Goal: Information Seeking & Learning: Learn about a topic

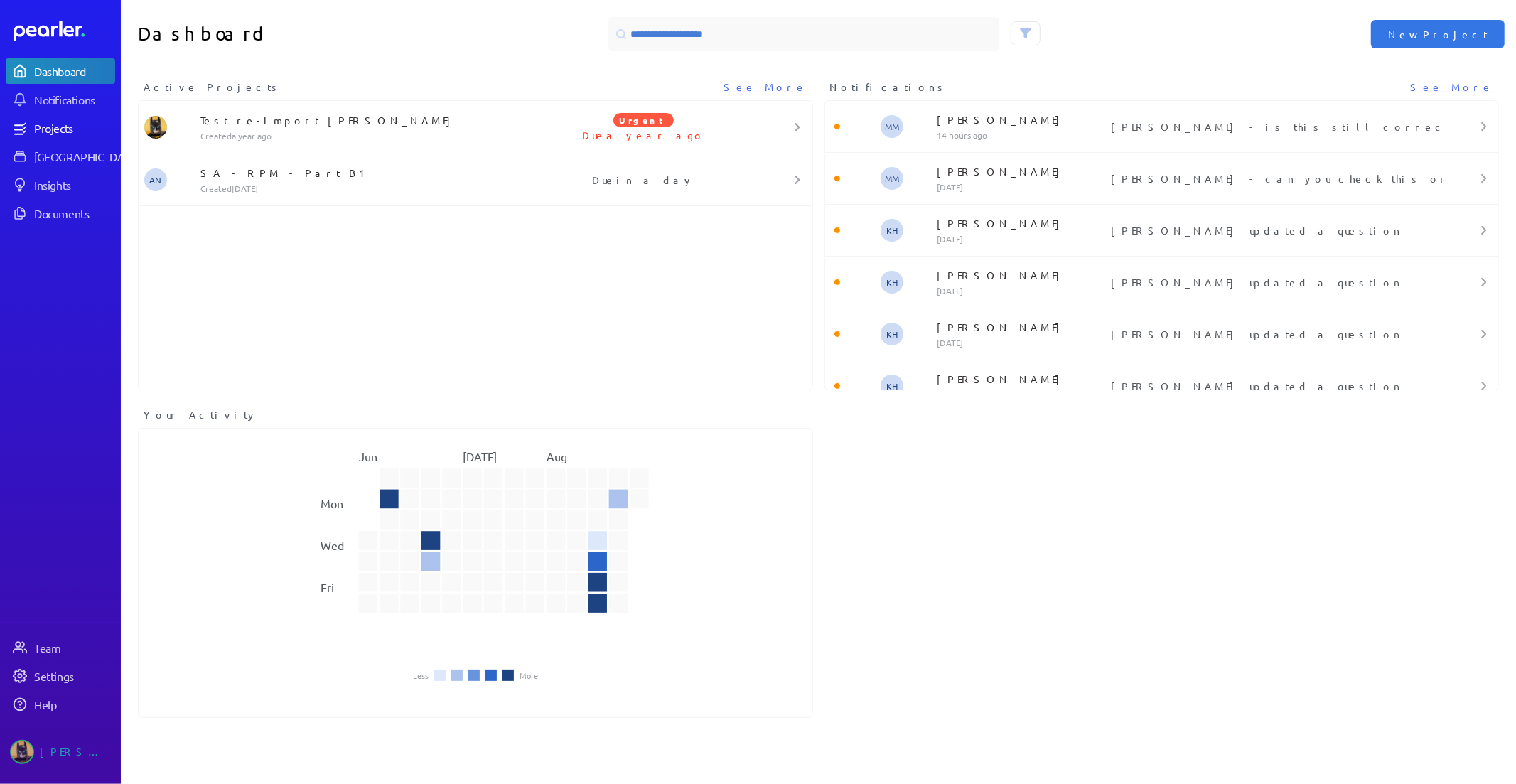
click at [59, 123] on div "Projects" at bounding box center [74, 128] width 80 height 14
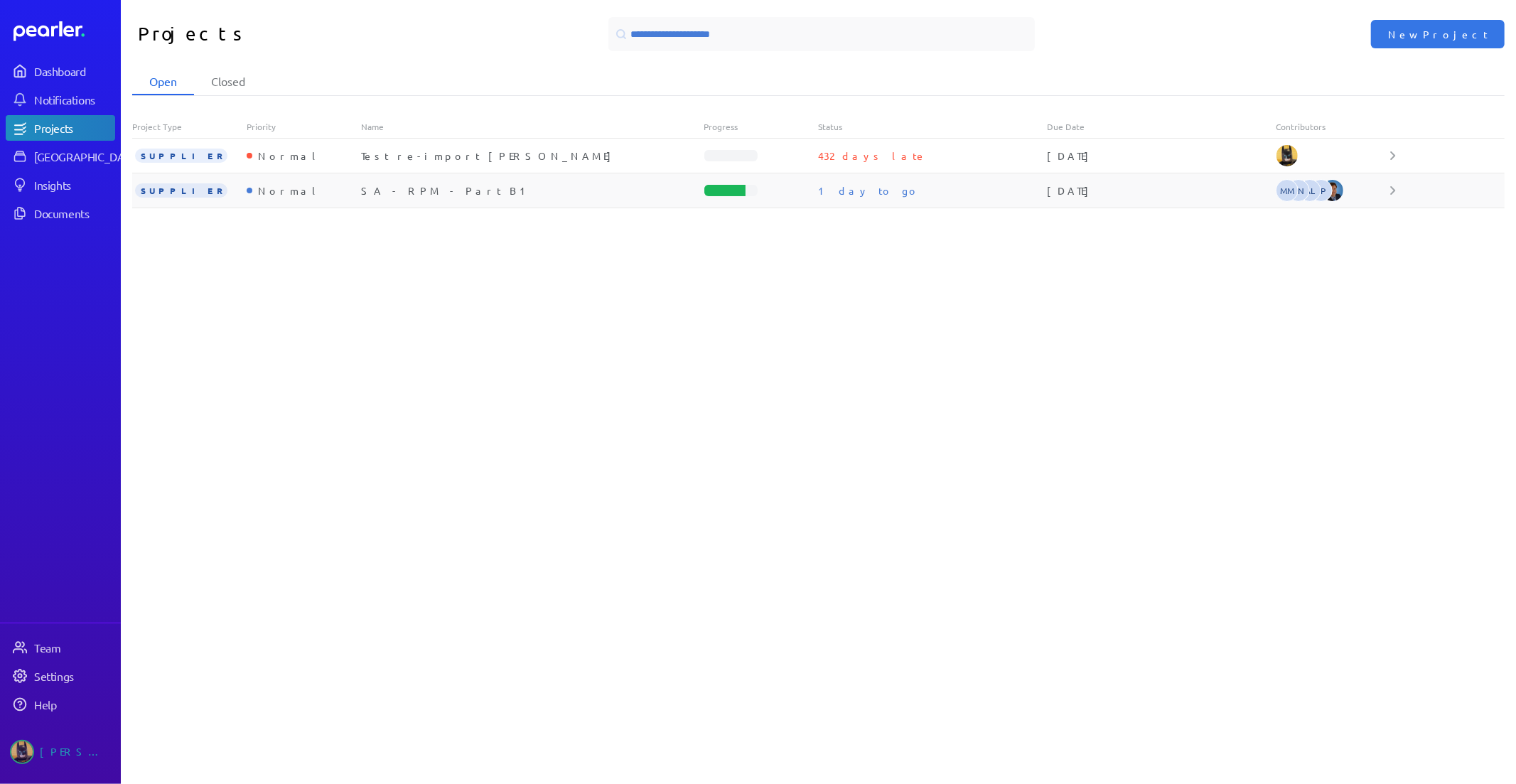
click at [446, 194] on div "SA - RPM - Part B1" at bounding box center [532, 190] width 343 height 14
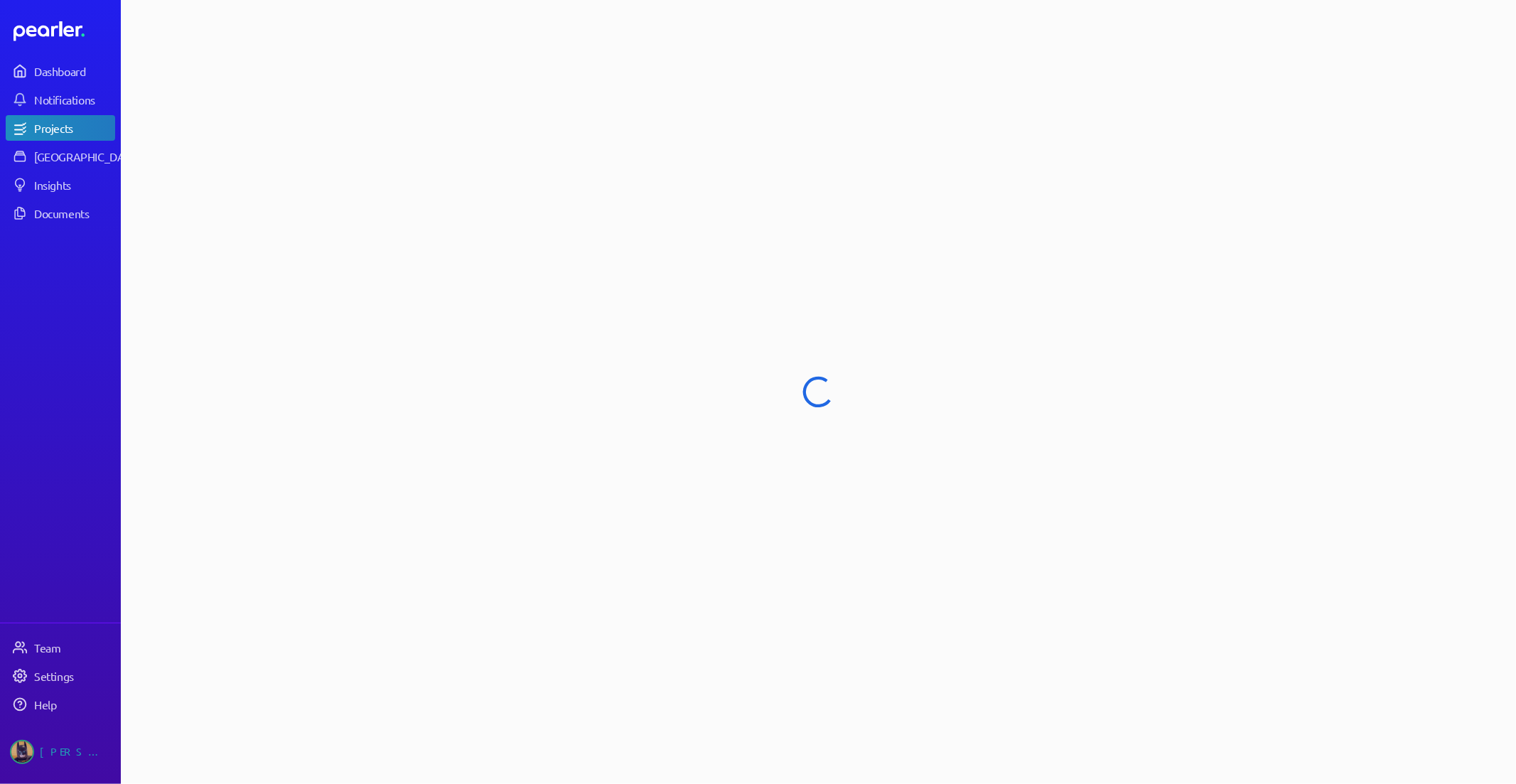
select select "******"
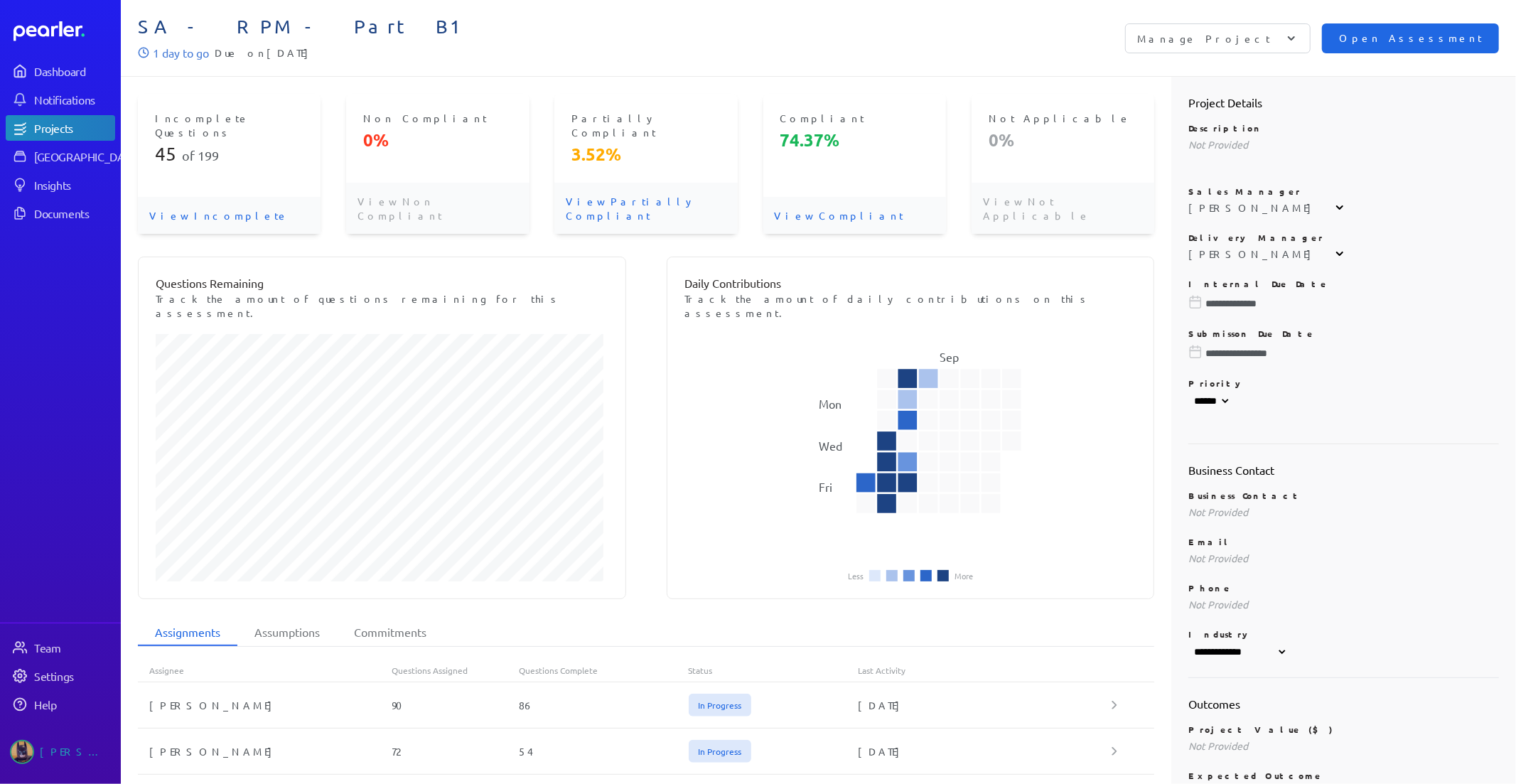
click at [1431, 27] on button "Open Assessment" at bounding box center [1410, 38] width 177 height 30
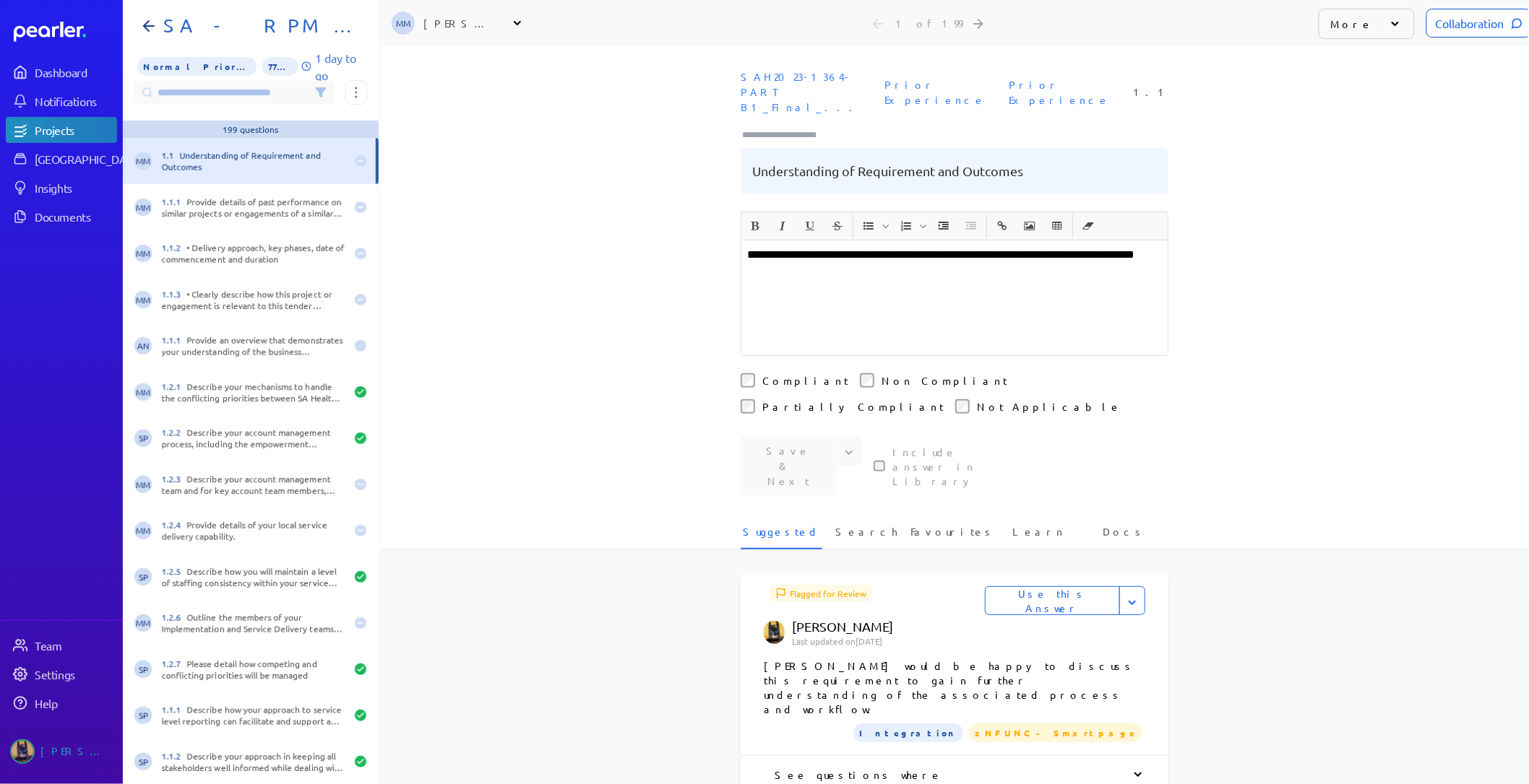
click at [224, 92] on input at bounding box center [234, 92] width 200 height 23
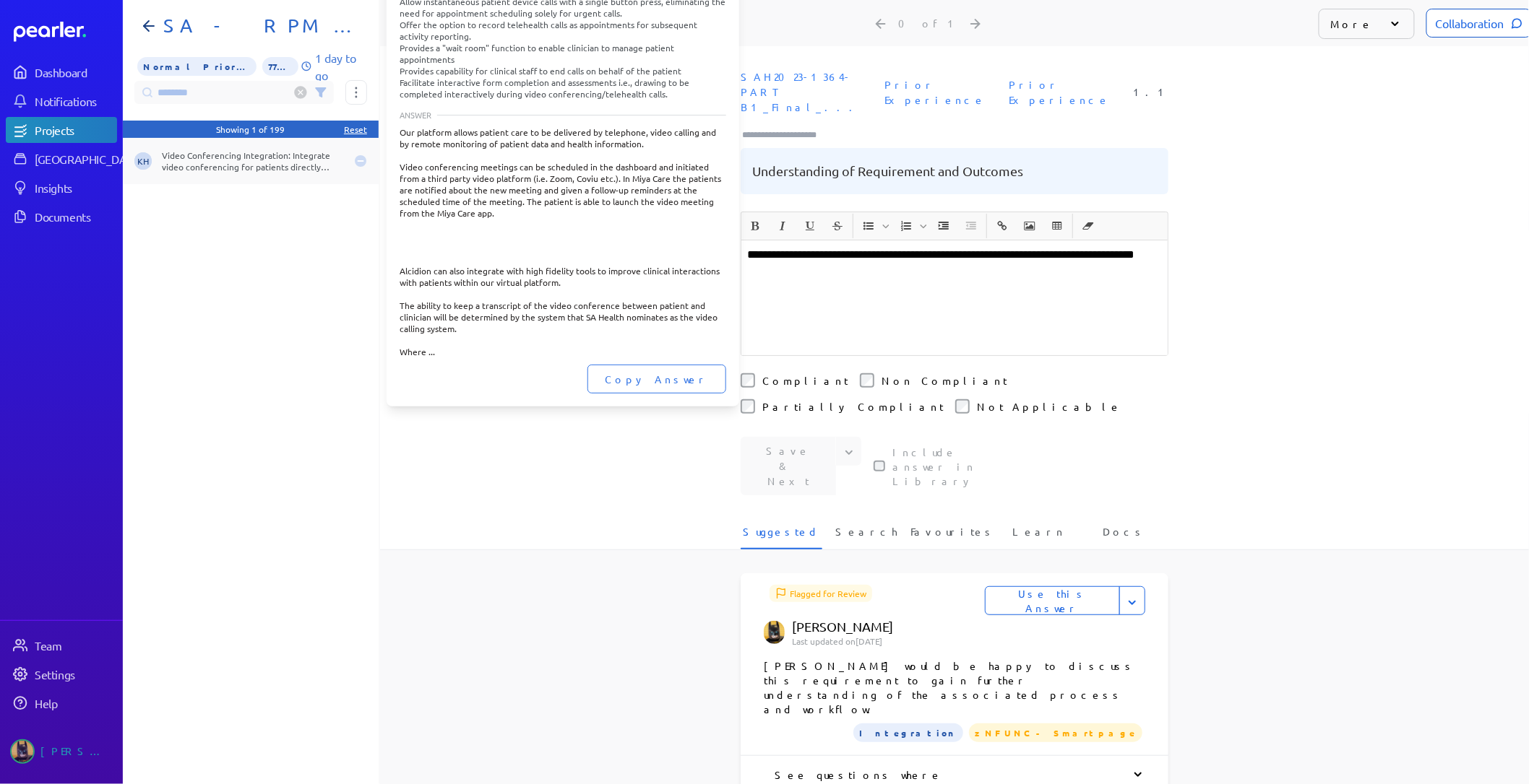
click at [284, 155] on div "Video Conferencing Integration: Integrate video conferencing for patients direc…" at bounding box center [254, 161] width 183 height 23
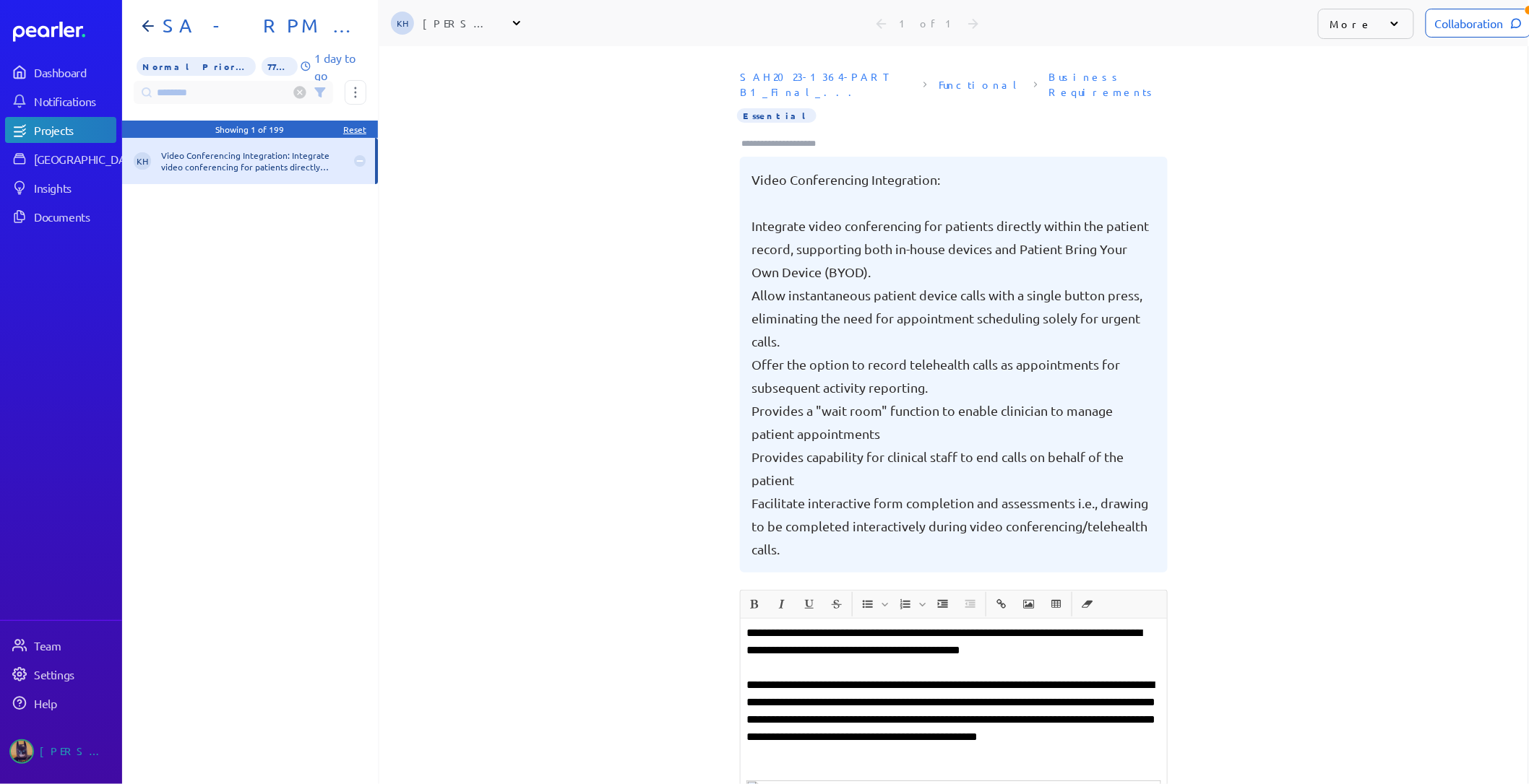
scroll to position [0, 11]
click at [526, 415] on div "SAH2023-1364-PART B1_Final_... Functional Business Requirements Essential Video…" at bounding box center [953, 327] width 1149 height 527
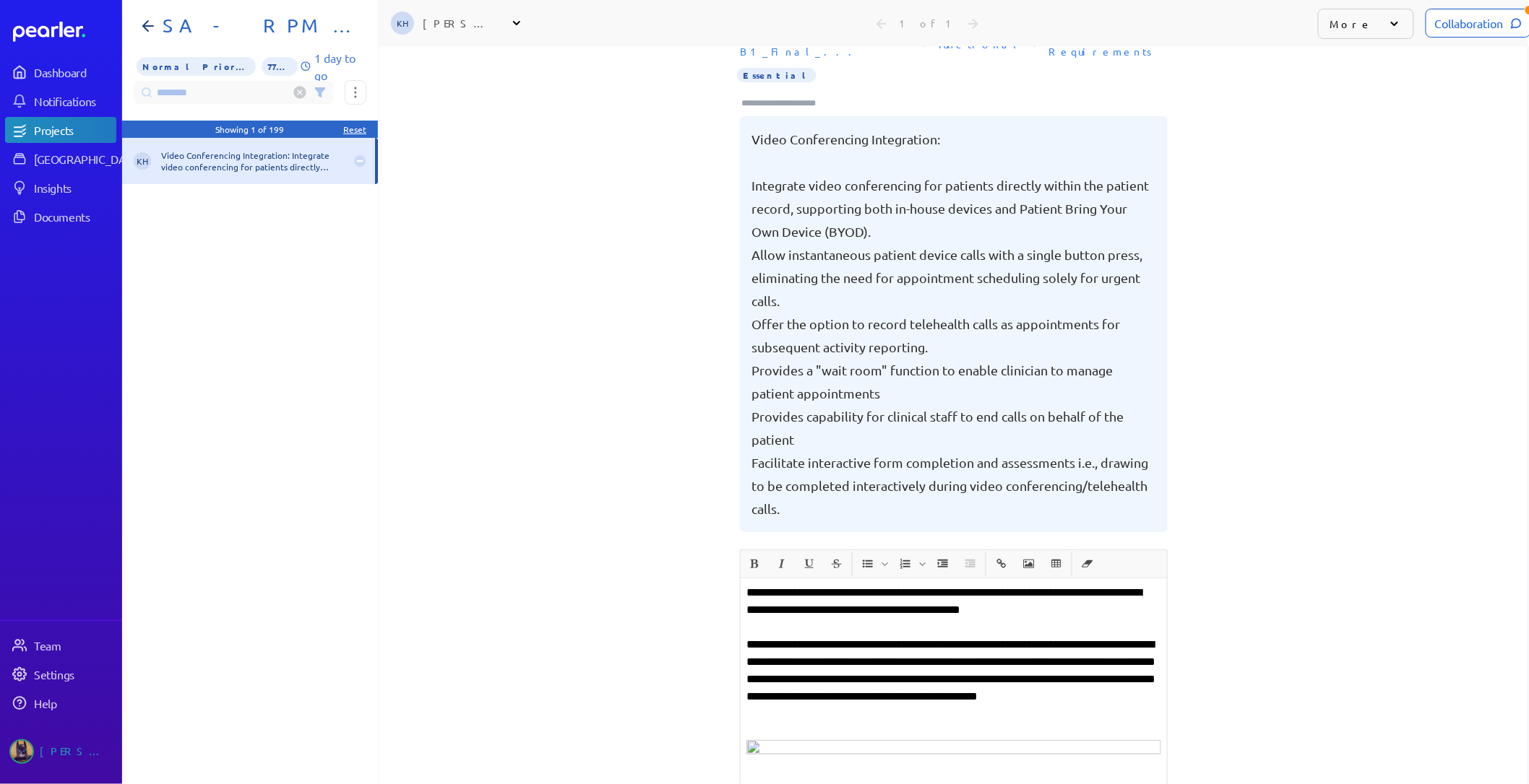
scroll to position [0, 0]
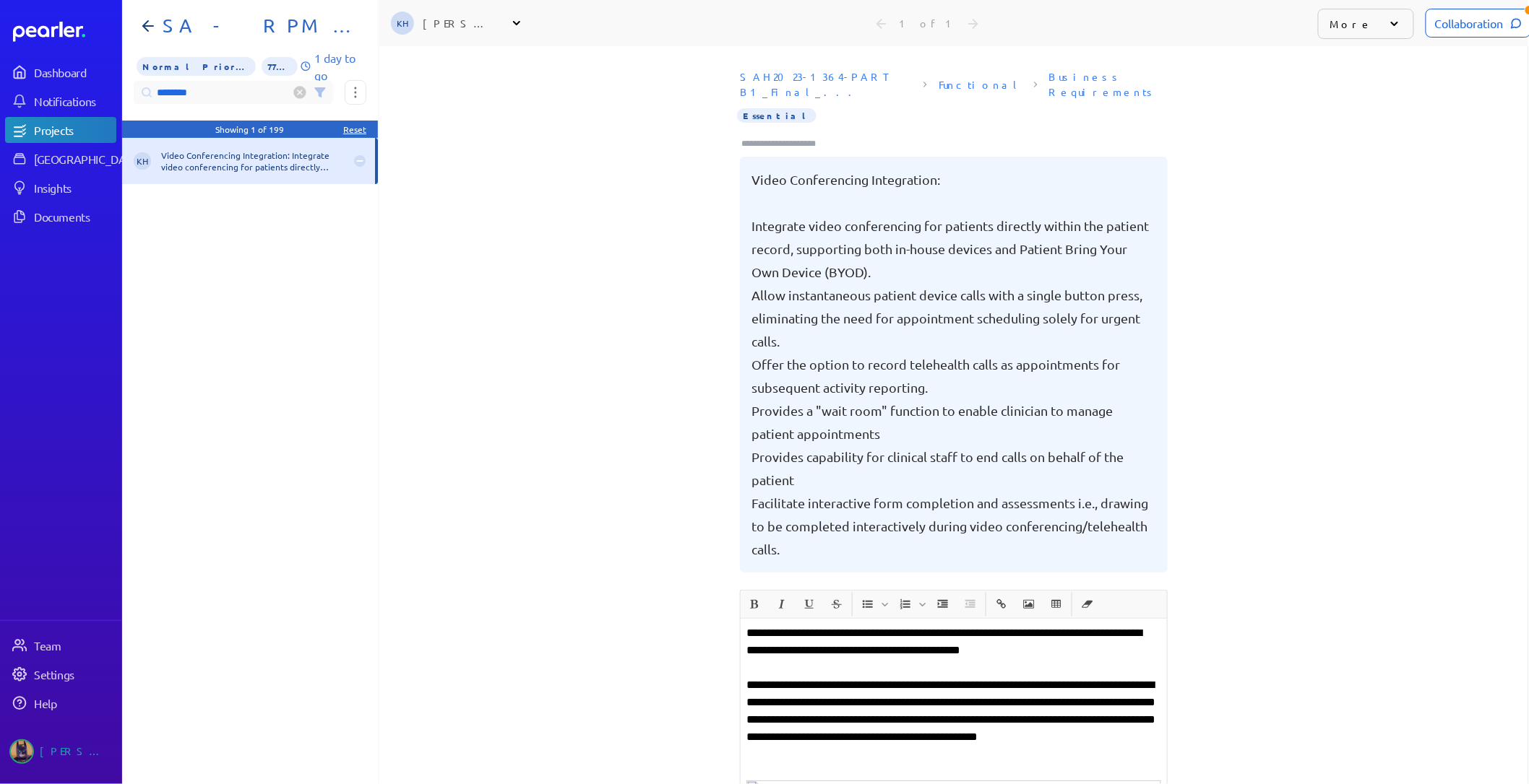
click at [212, 87] on input "********" at bounding box center [233, 92] width 200 height 23
drag, startPoint x: 215, startPoint y: 88, endPoint x: 60, endPoint y: 86, distance: 155.0
click at [62, 86] on div "Dashboard Notifications Projects Answer Library Insights Documents Team Setting…" at bounding box center [763, 392] width 1529 height 784
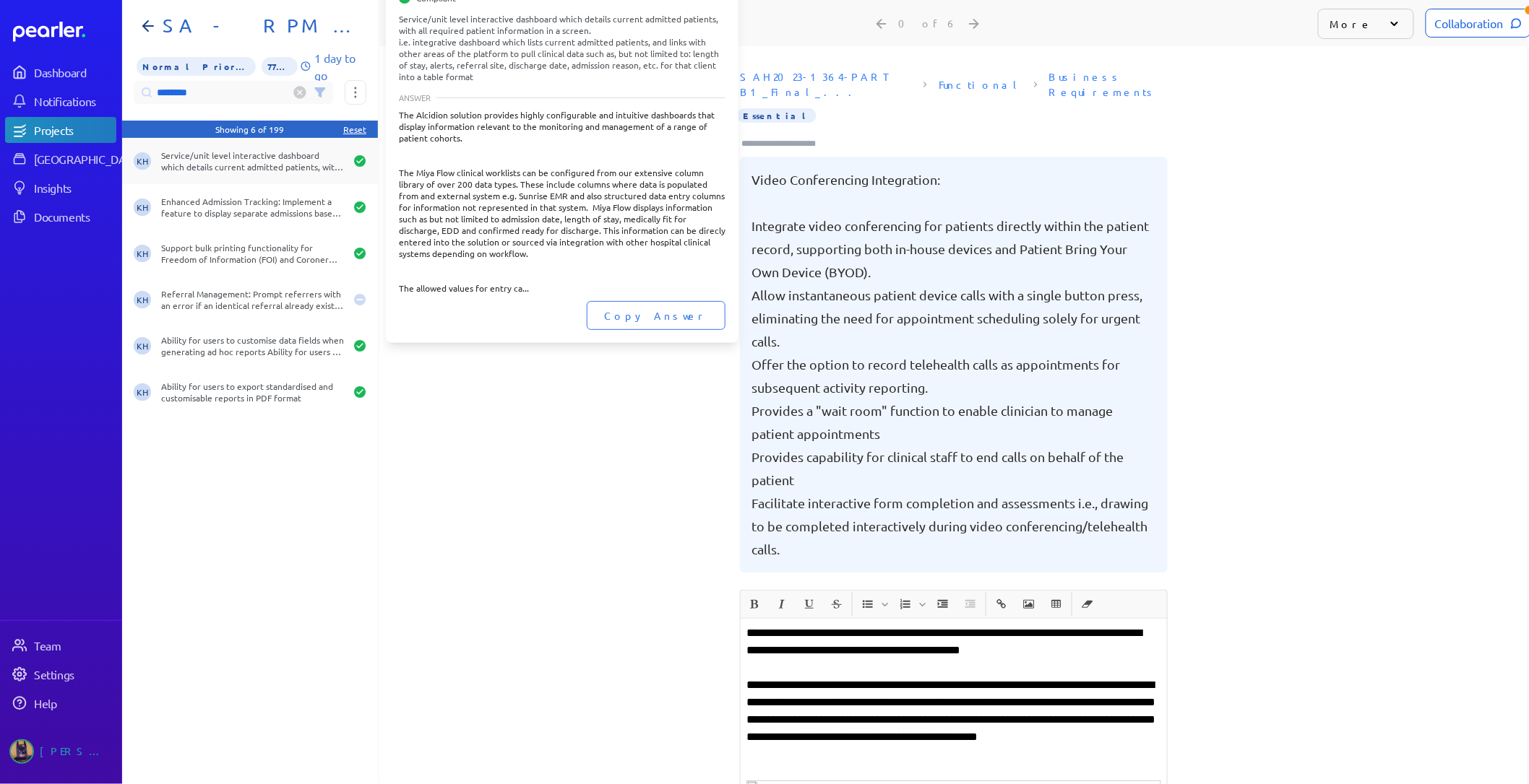
type input "********"
click at [266, 159] on div "Service/unit level interactive dashboard which details current admitted patient…" at bounding box center [253, 161] width 183 height 23
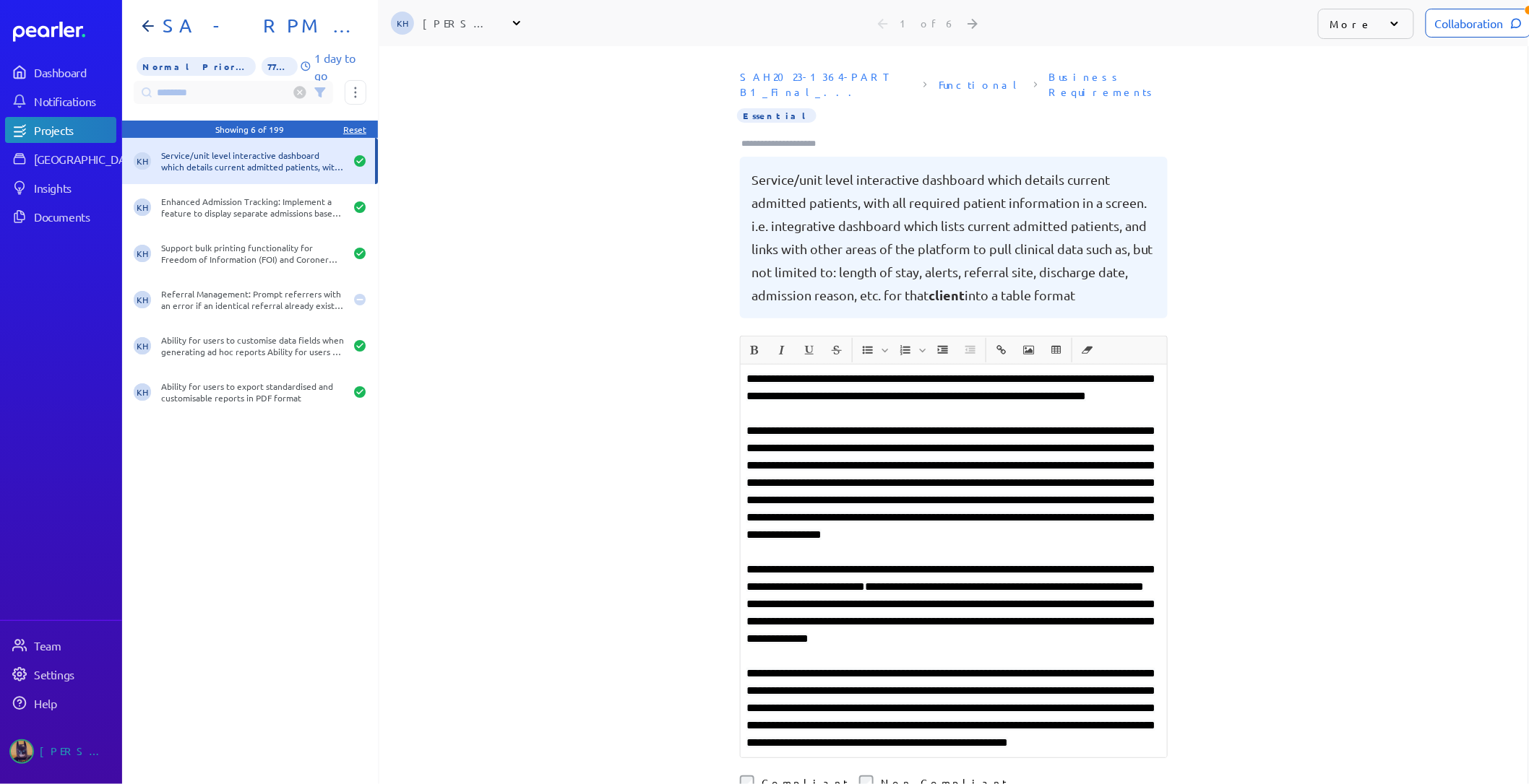
click at [1477, 23] on div "Collaboration" at bounding box center [1478, 23] width 106 height 29
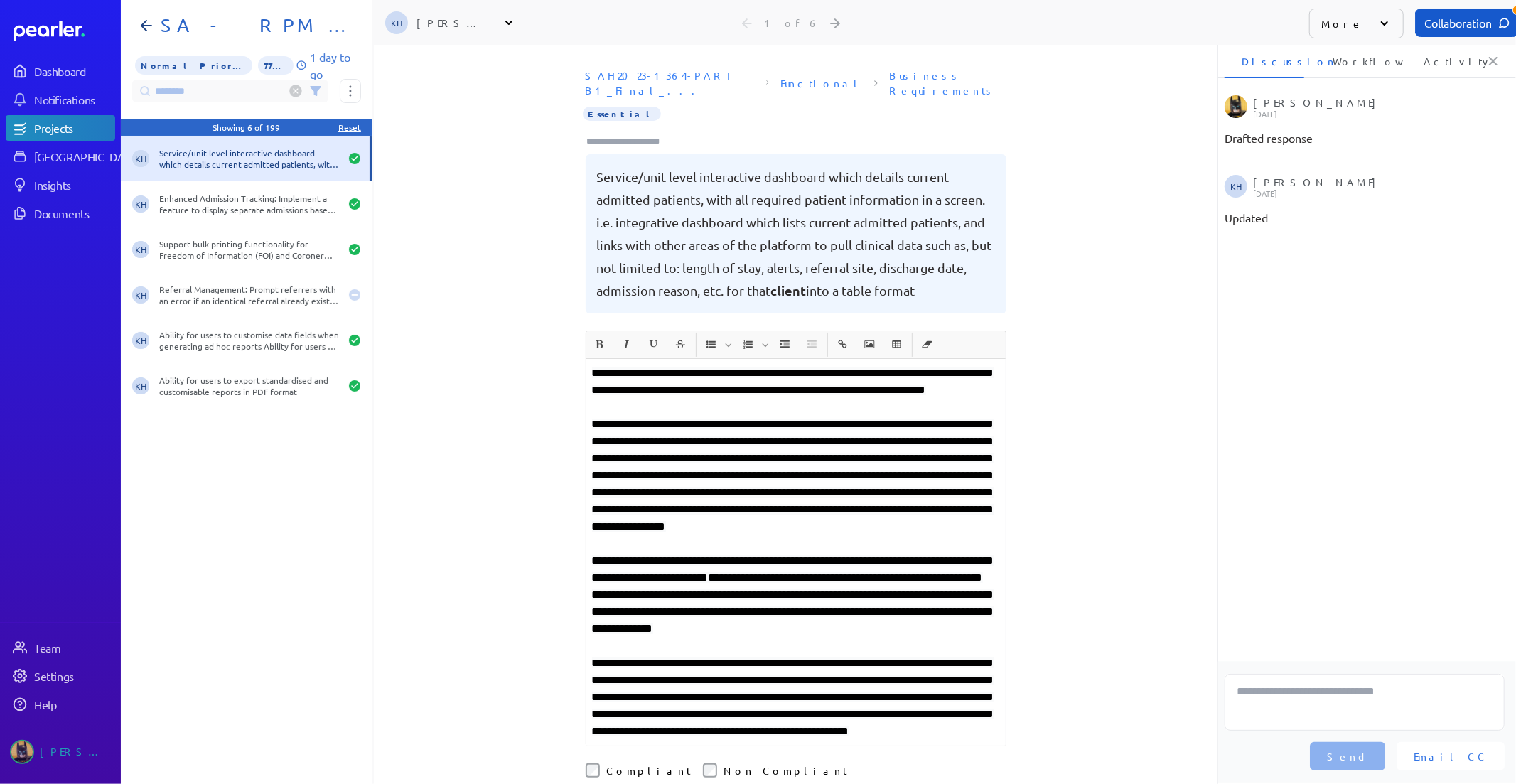
scroll to position [0, 4]
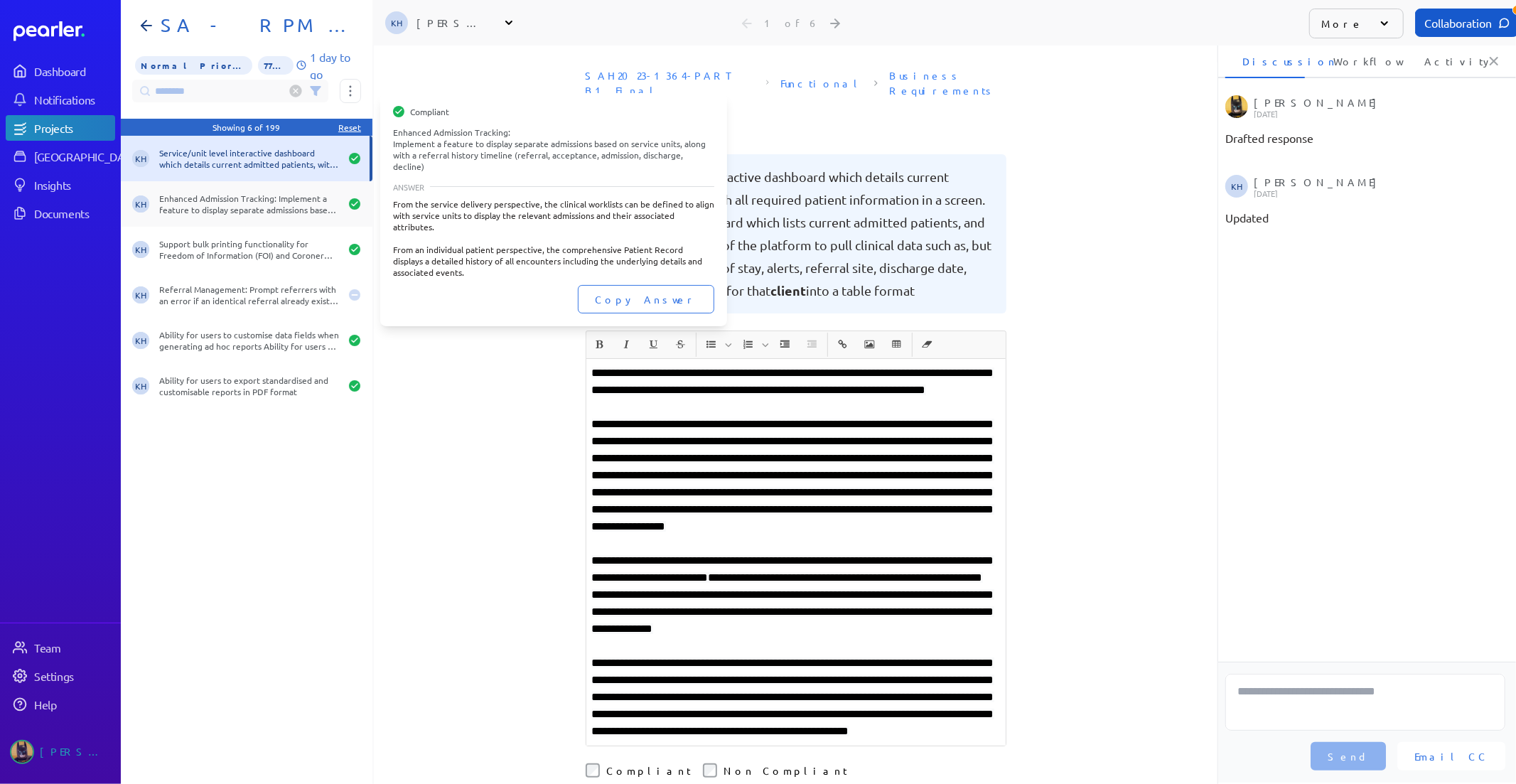
click at [219, 203] on div "Enhanced Admission Tracking: Implement a feature to display separate admissions…" at bounding box center [250, 204] width 180 height 23
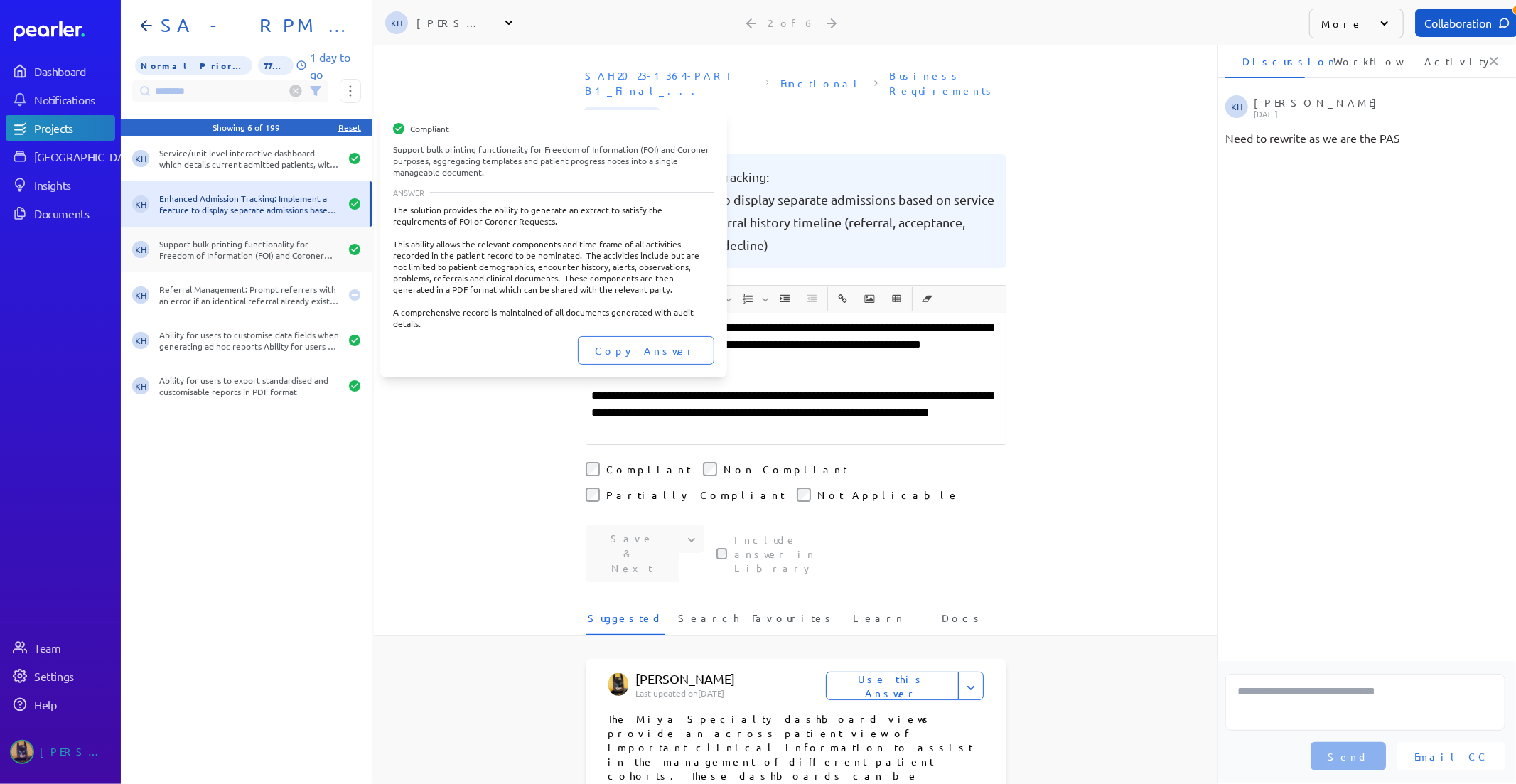
click at [237, 241] on div "Support bulk printing functionality for Freedom of Information (FOI) and Corone…" at bounding box center [250, 249] width 180 height 23
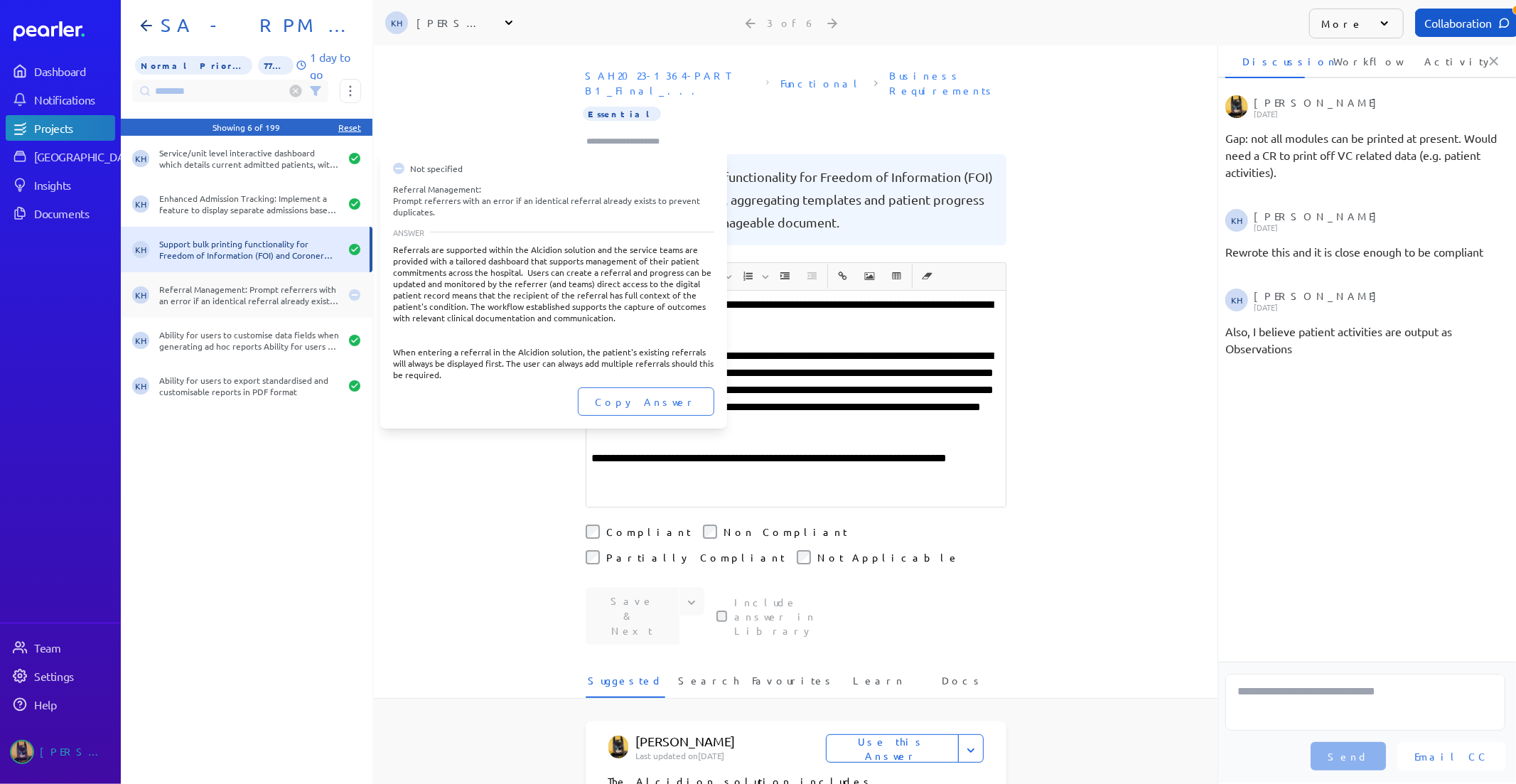
click at [252, 294] on div "Referral Management: Prompt referrers with an error if an identical referral al…" at bounding box center [250, 295] width 180 height 23
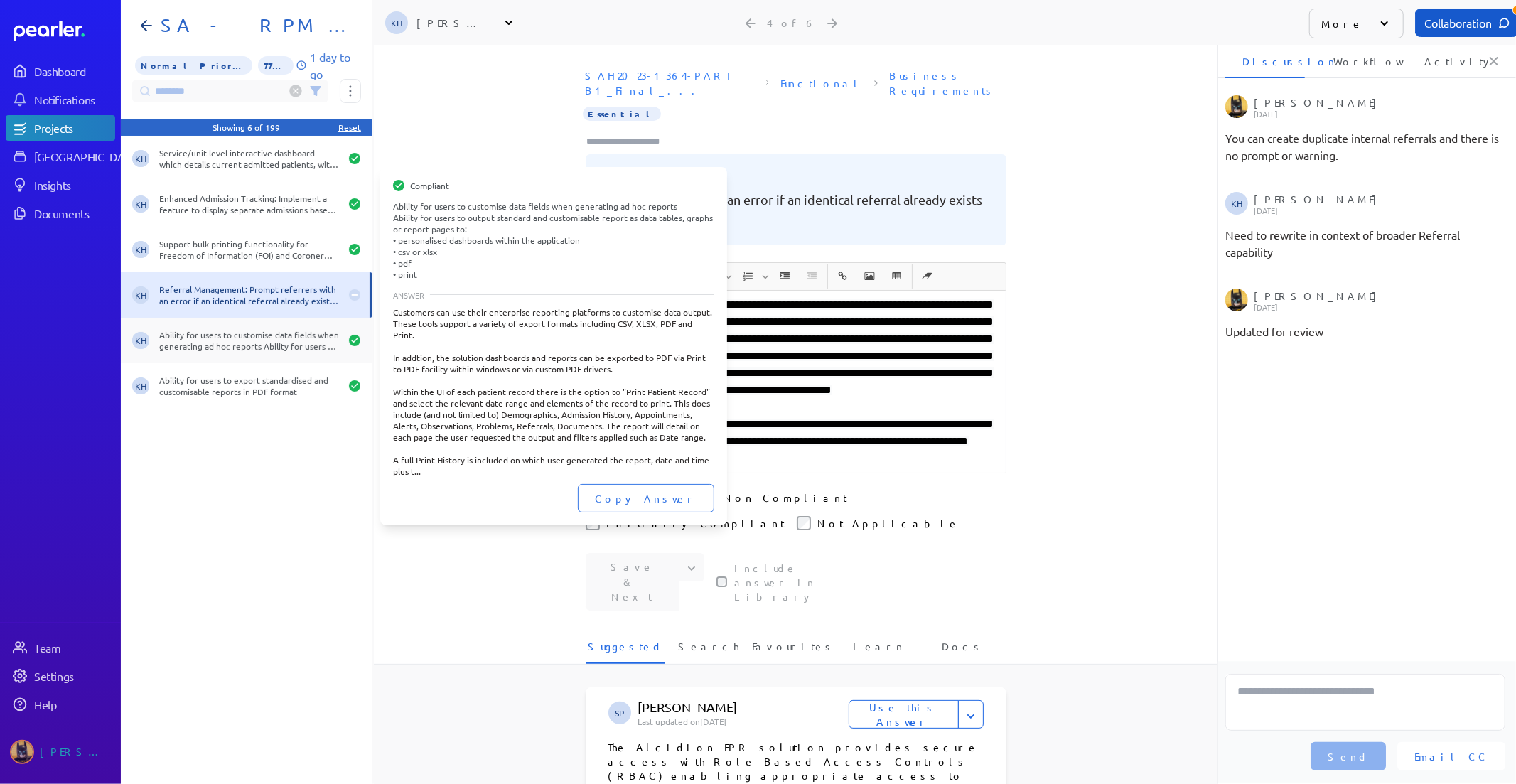
click at [258, 336] on div "Ability for users to customise data fields when generating ad hoc reports Abili…" at bounding box center [250, 340] width 180 height 23
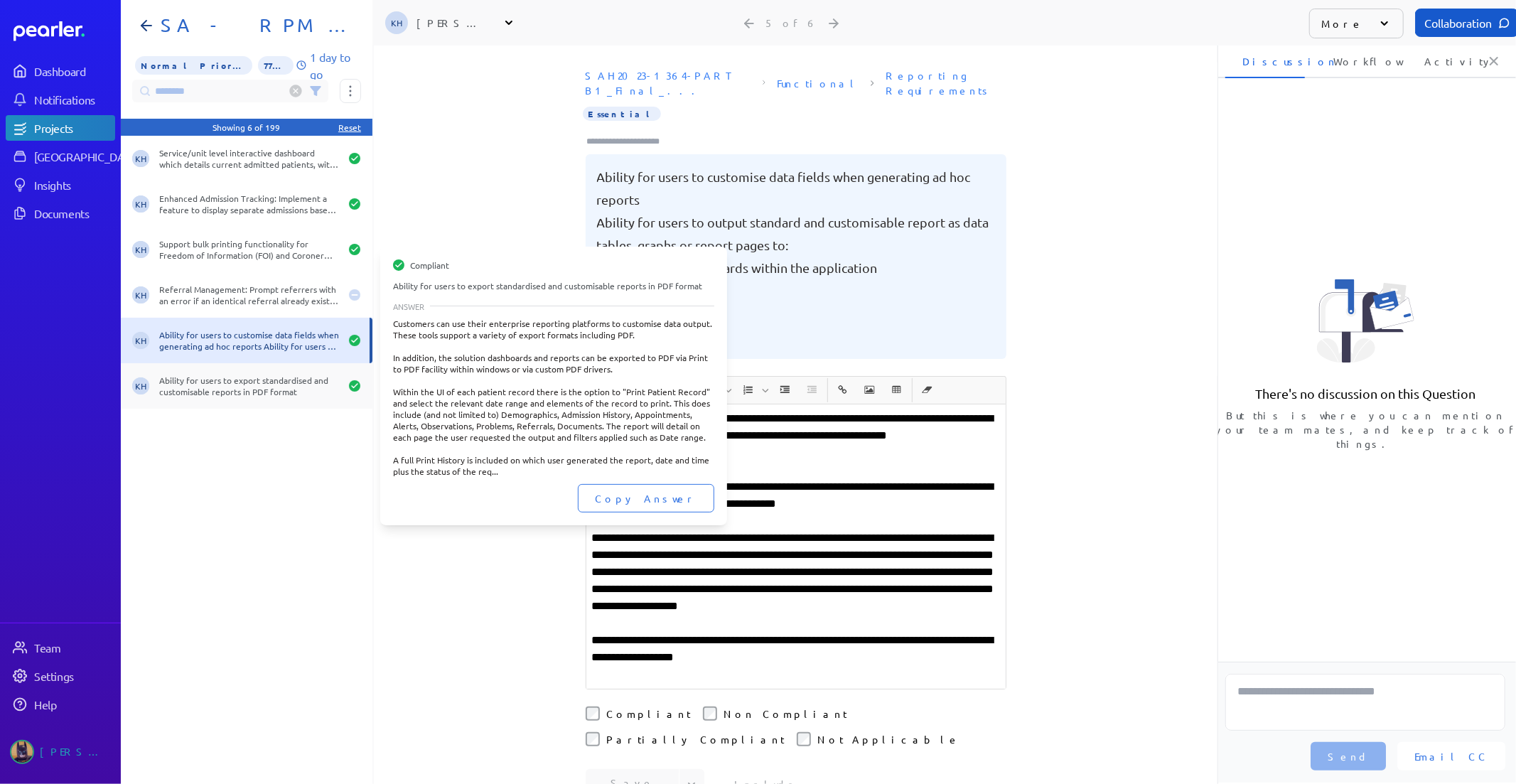
click at [251, 368] on div "KH Ability for users to export standardised and customisable reports in PDF for…" at bounding box center [247, 386] width 252 height 46
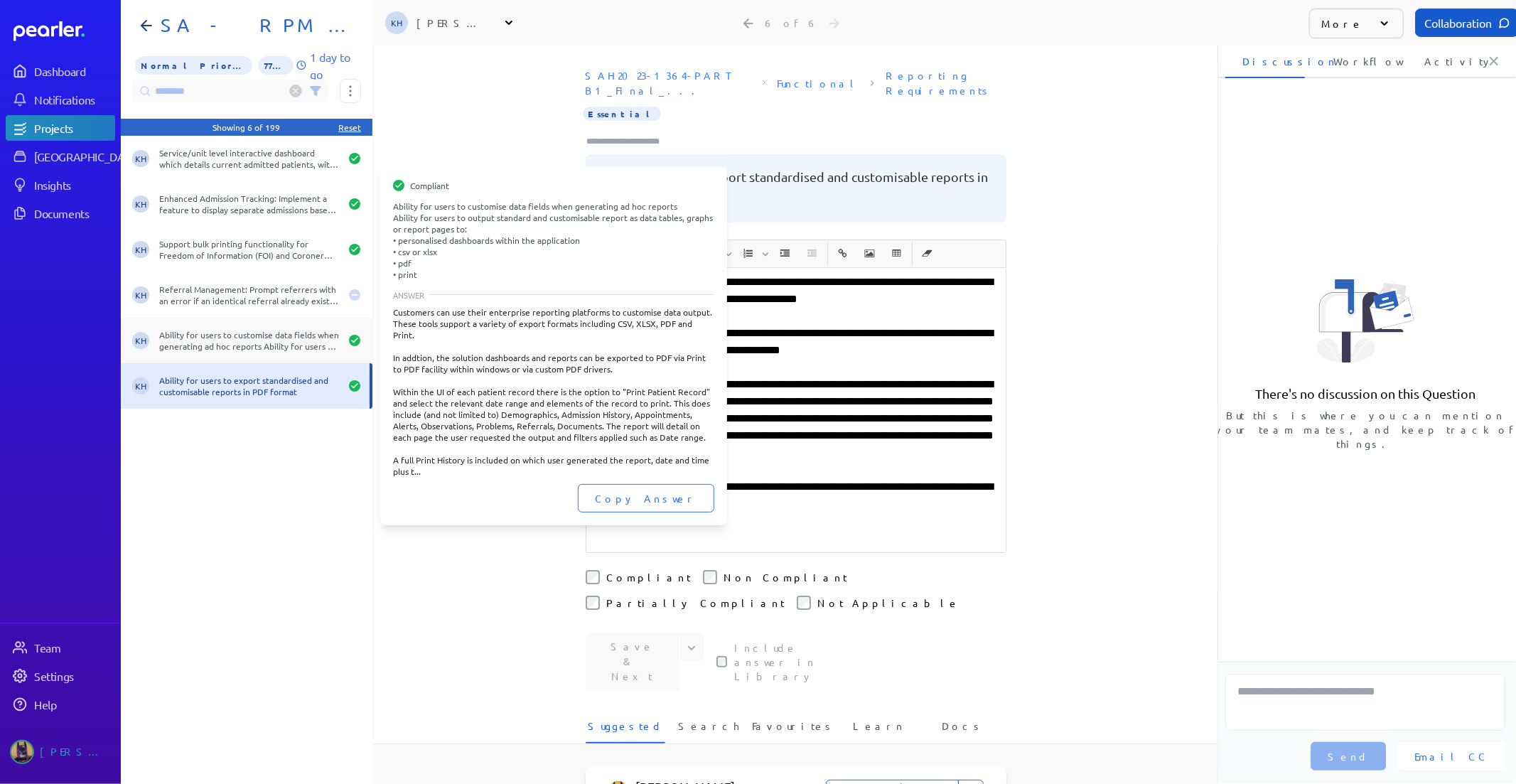
click at [236, 344] on div "Ability for users to customise data fields when generating ad hoc reports Abili…" at bounding box center [250, 340] width 180 height 23
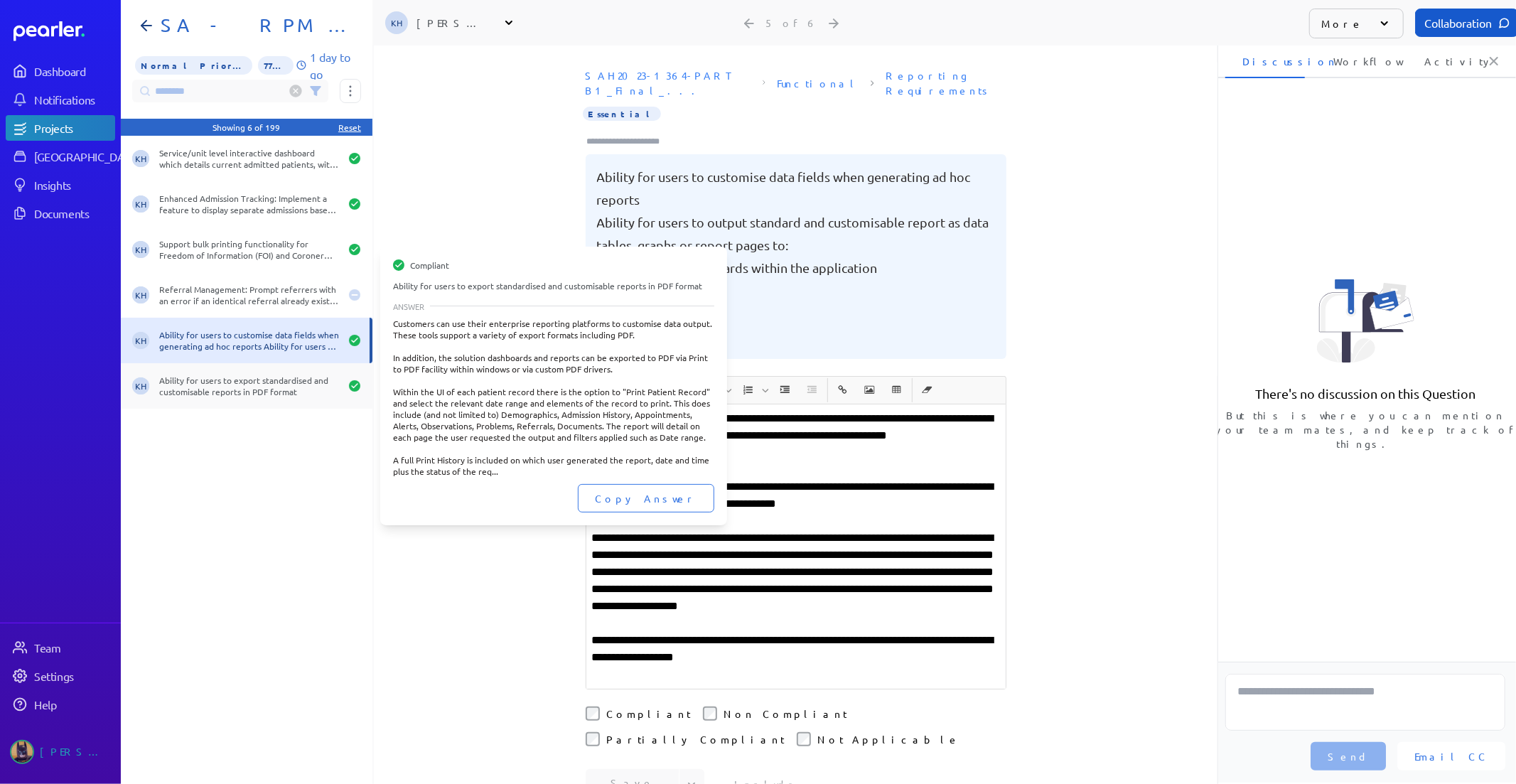
click at [267, 384] on div "Ability for users to export standardised and customisable reports in PDF format" at bounding box center [250, 385] width 180 height 23
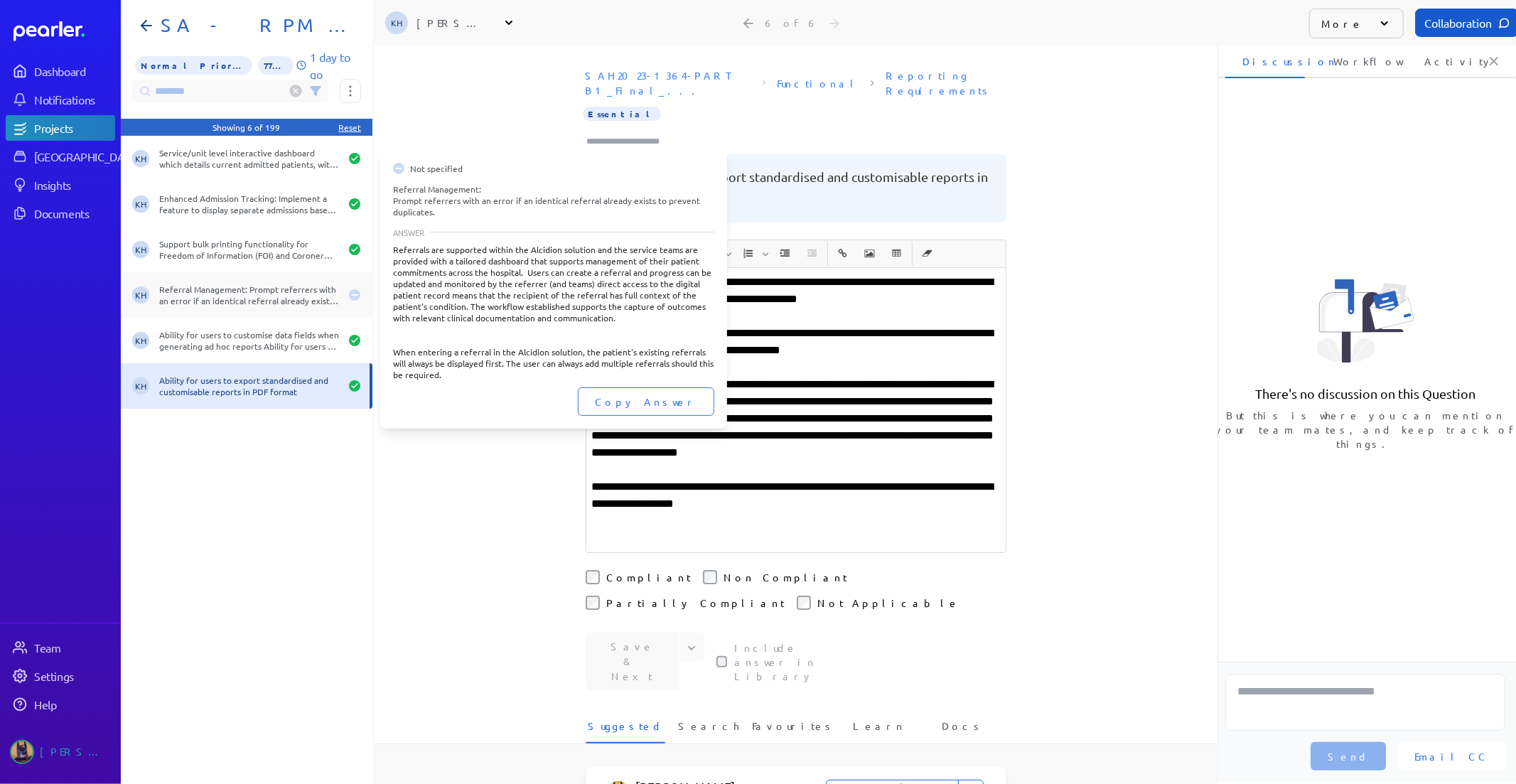
click at [252, 275] on div "KH Referral Management: Prompt referrers with an error if an identical referral…" at bounding box center [247, 295] width 252 height 46
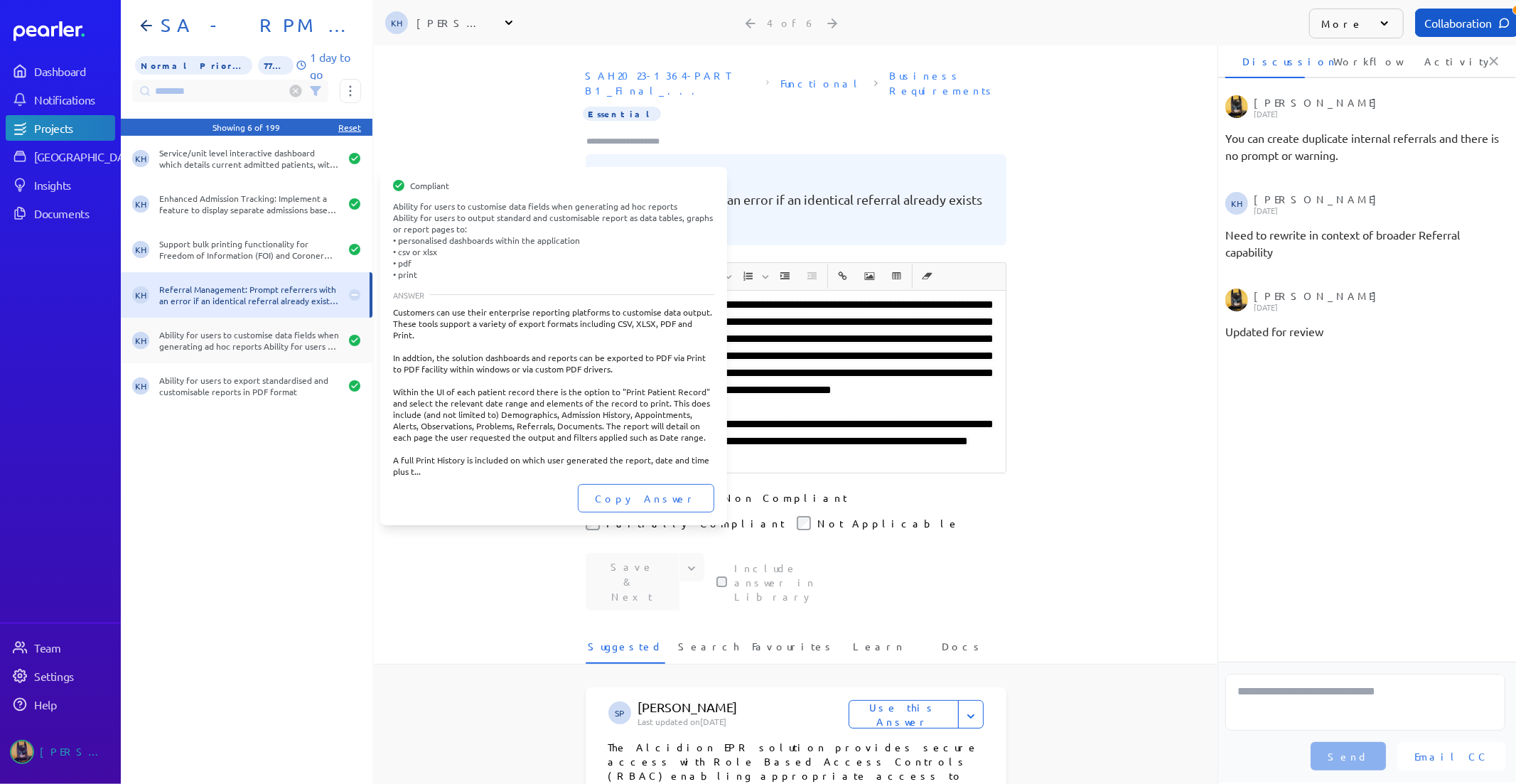
click at [256, 326] on div "KH Ability for users to customise data fields when generating ad hoc reports Ab…" at bounding box center [247, 340] width 252 height 46
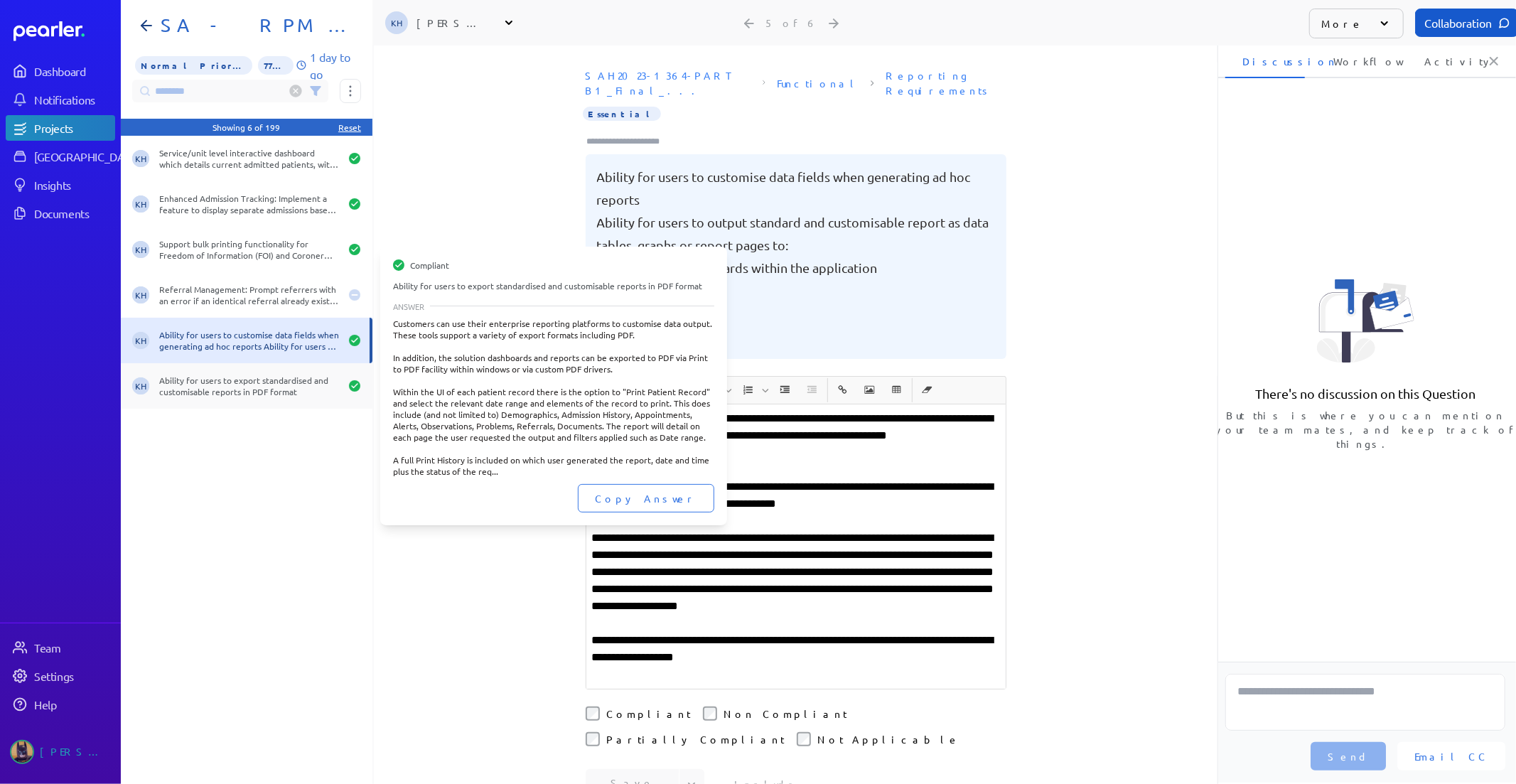
click at [250, 377] on div "Ability for users to export standardised and customisable reports in PDF format" at bounding box center [250, 385] width 180 height 23
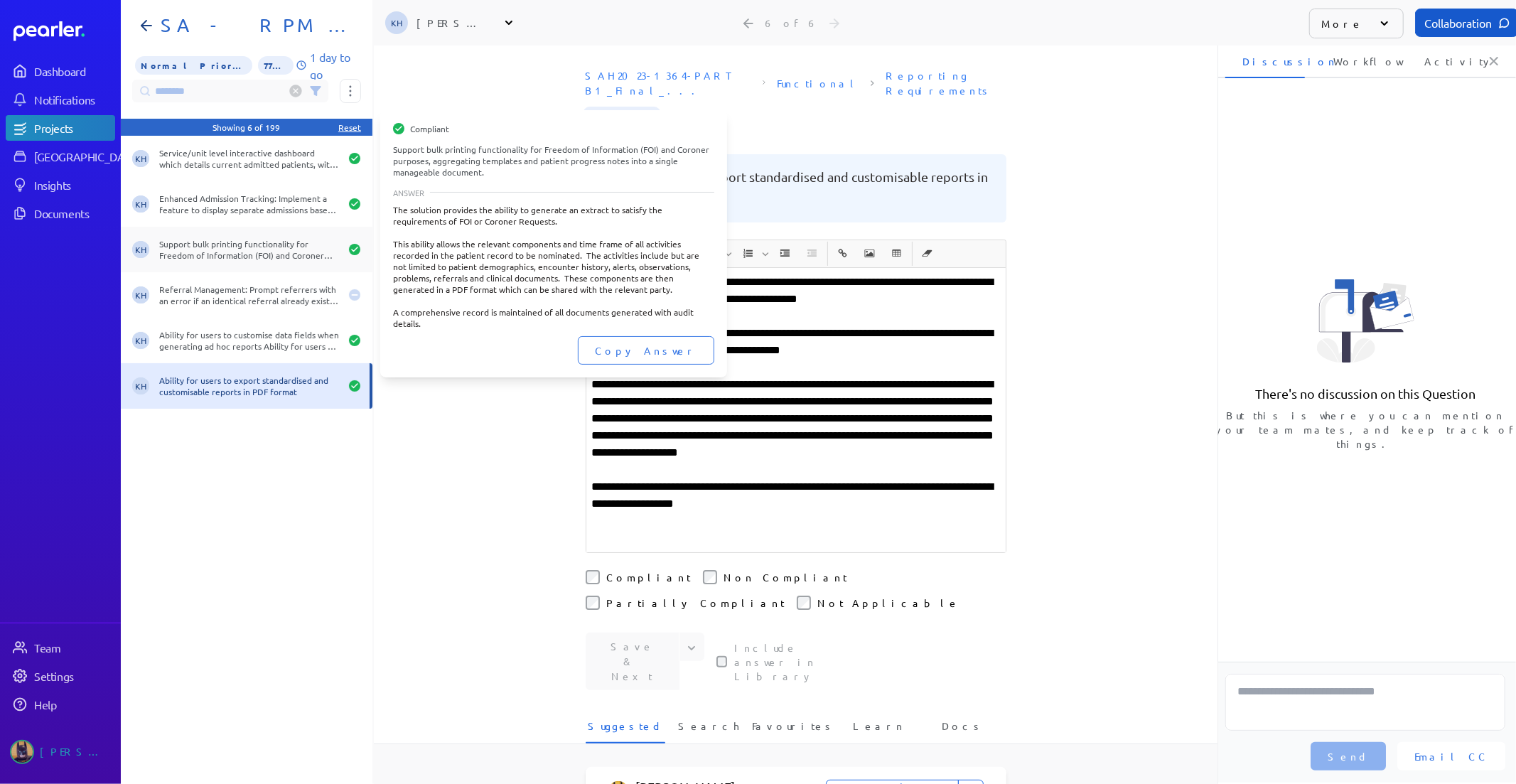
click at [259, 258] on div "Support bulk printing functionality for Freedom of Information (FOI) and Corone…" at bounding box center [250, 249] width 180 height 23
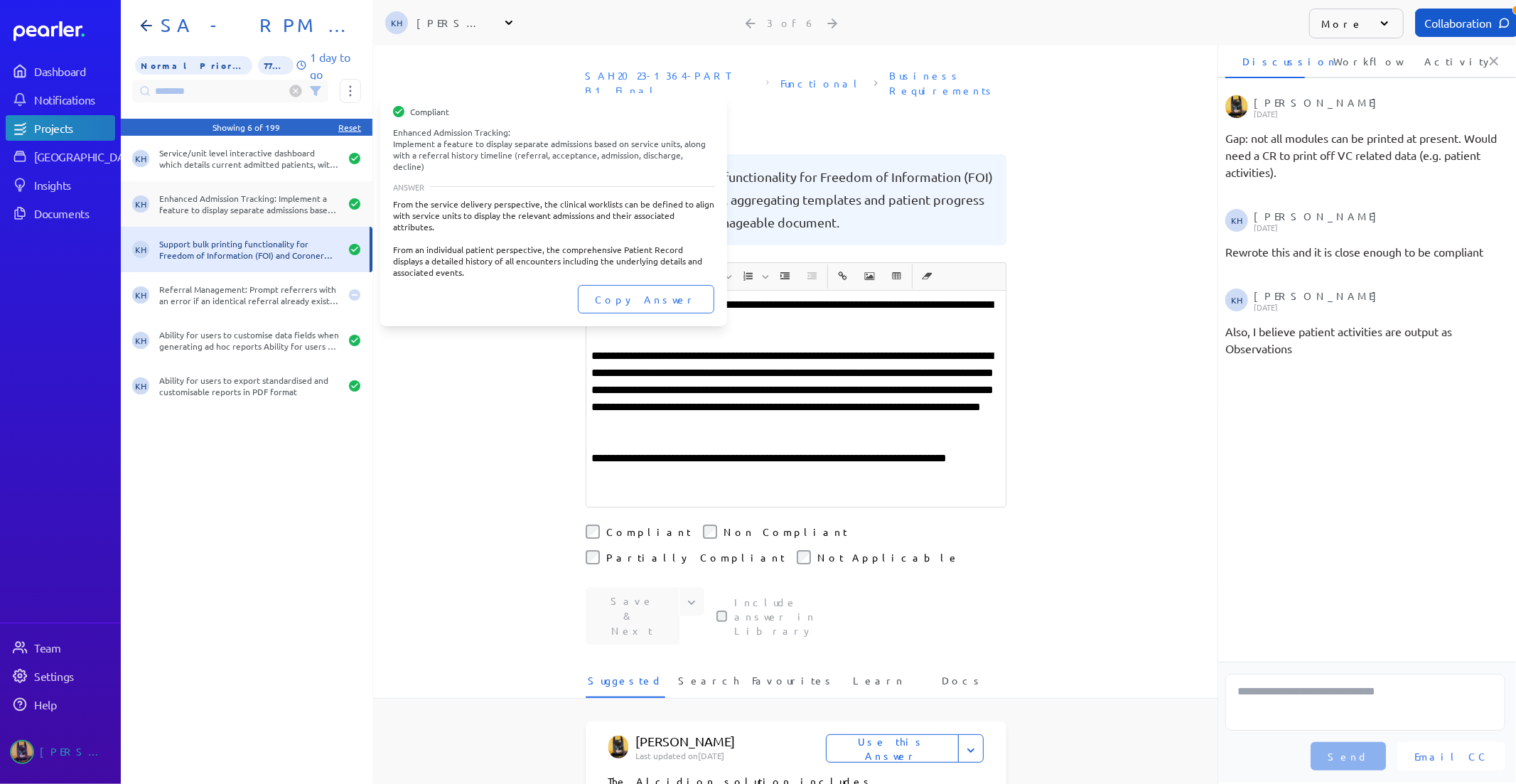
click at [264, 202] on div "Enhanced Admission Tracking: Implement a feature to display separate admissions…" at bounding box center [250, 204] width 180 height 23
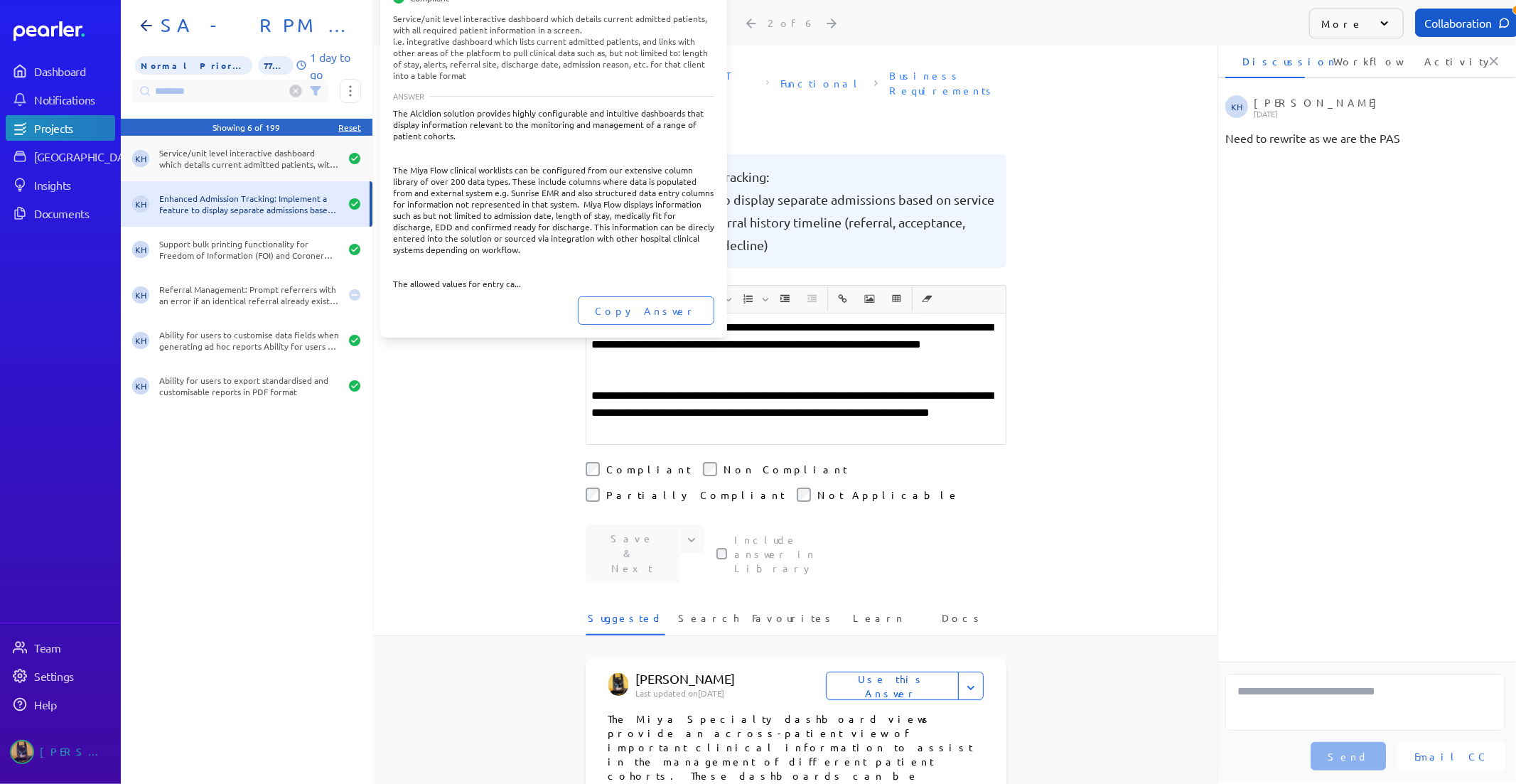
click at [266, 159] on div "Service/unit level interactive dashboard which details current admitted patient…" at bounding box center [250, 158] width 180 height 23
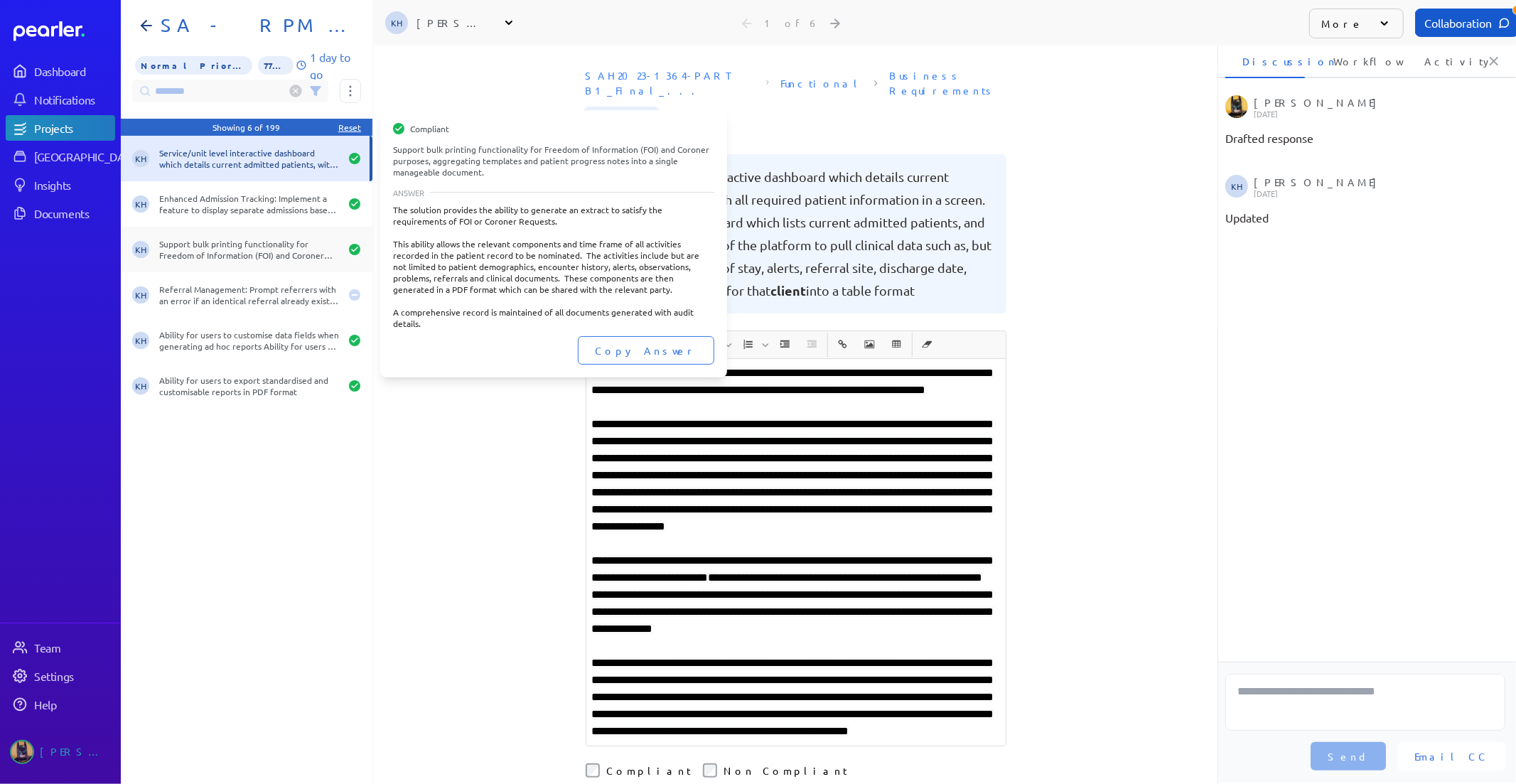
click at [259, 244] on div "Support bulk printing functionality for Freedom of Information (FOI) and Corone…" at bounding box center [250, 249] width 180 height 23
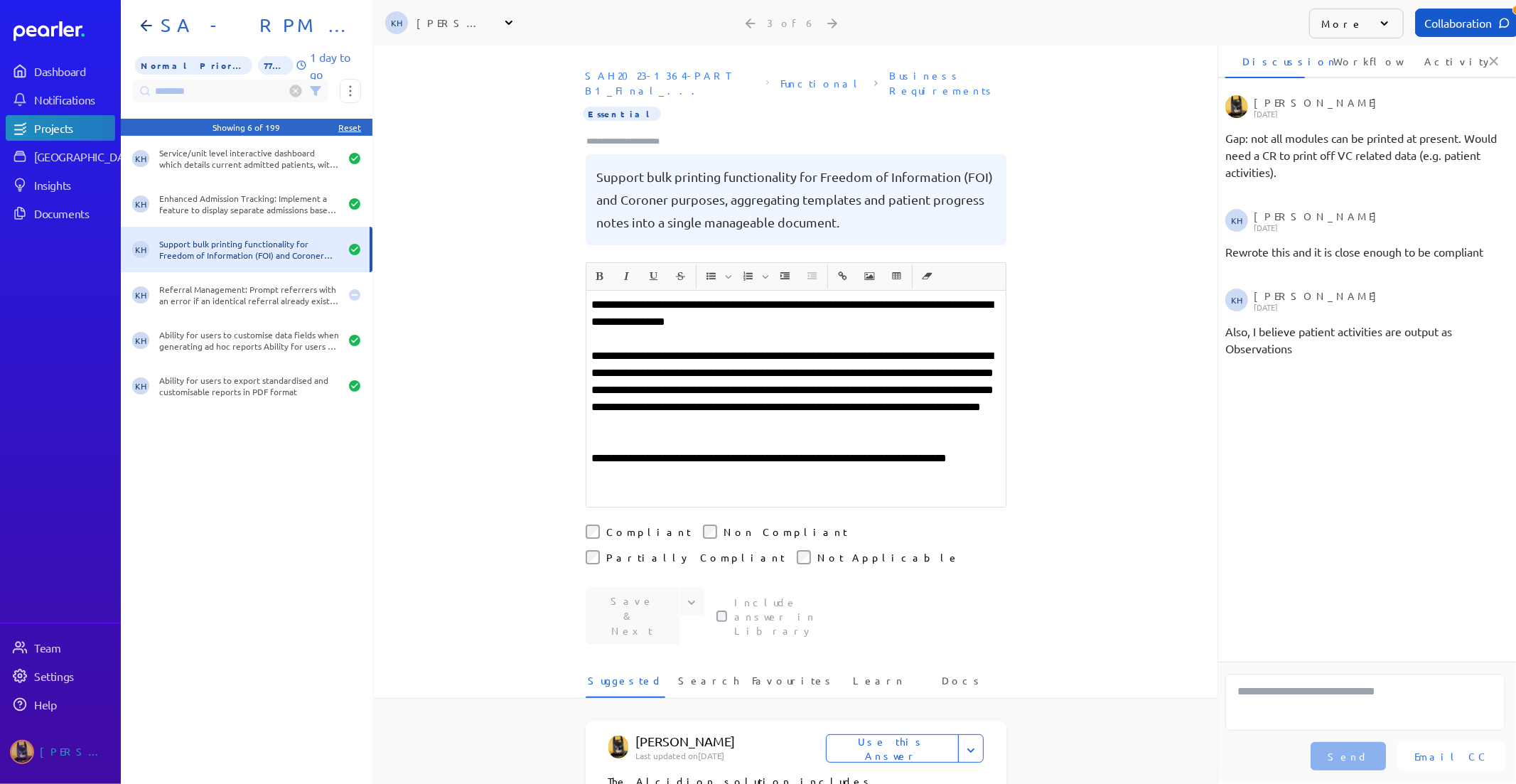
click at [278, 505] on div "KH Service/unit level interactive dashboard which details current admitted pati…" at bounding box center [247, 460] width 252 height 648
